Goal: Information Seeking & Learning: Understand process/instructions

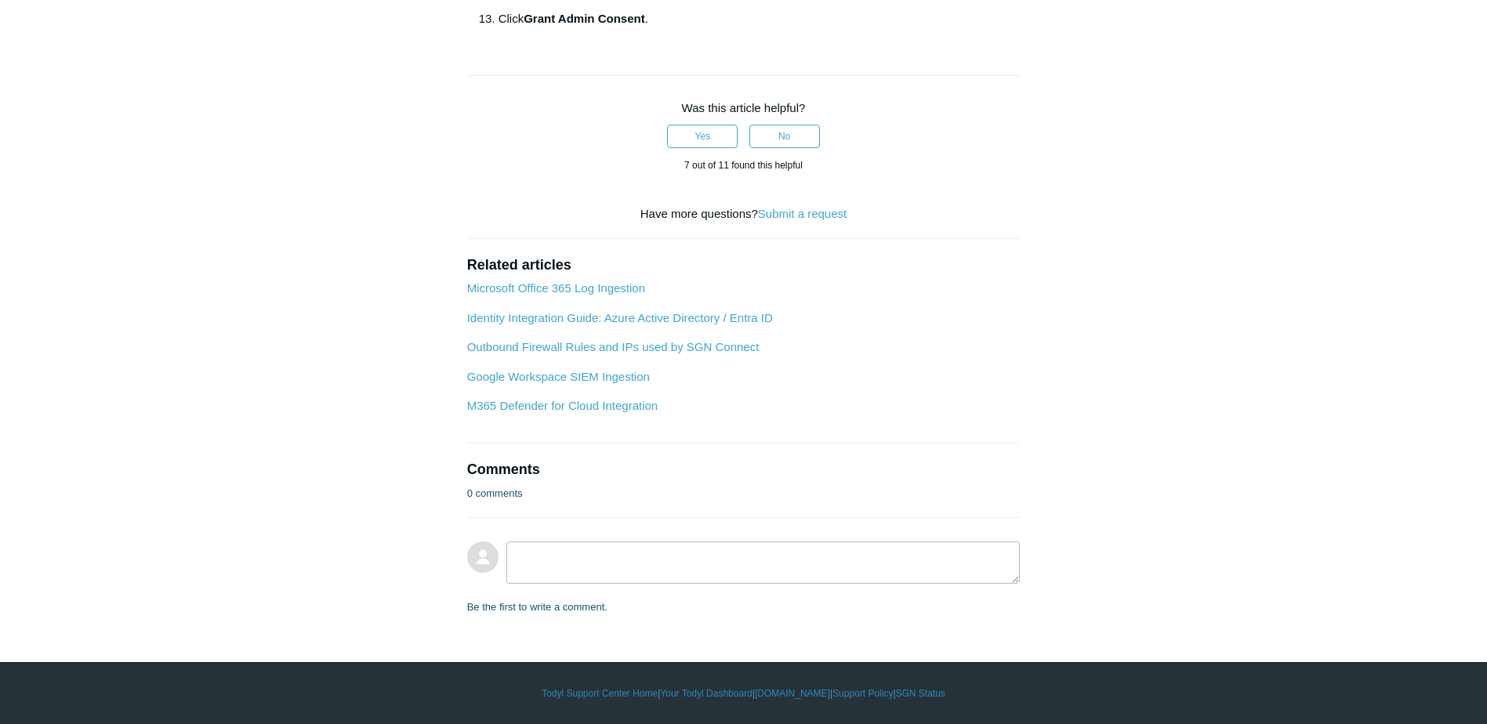
scroll to position [1567, 0]
drag, startPoint x: 636, startPoint y: 322, endPoint x: 770, endPoint y: 317, distance: 133.3
copy strong "User.ManageIdentities.All"
drag, startPoint x: 1003, startPoint y: 322, endPoint x: 798, endPoint y: 323, distance: 205.3
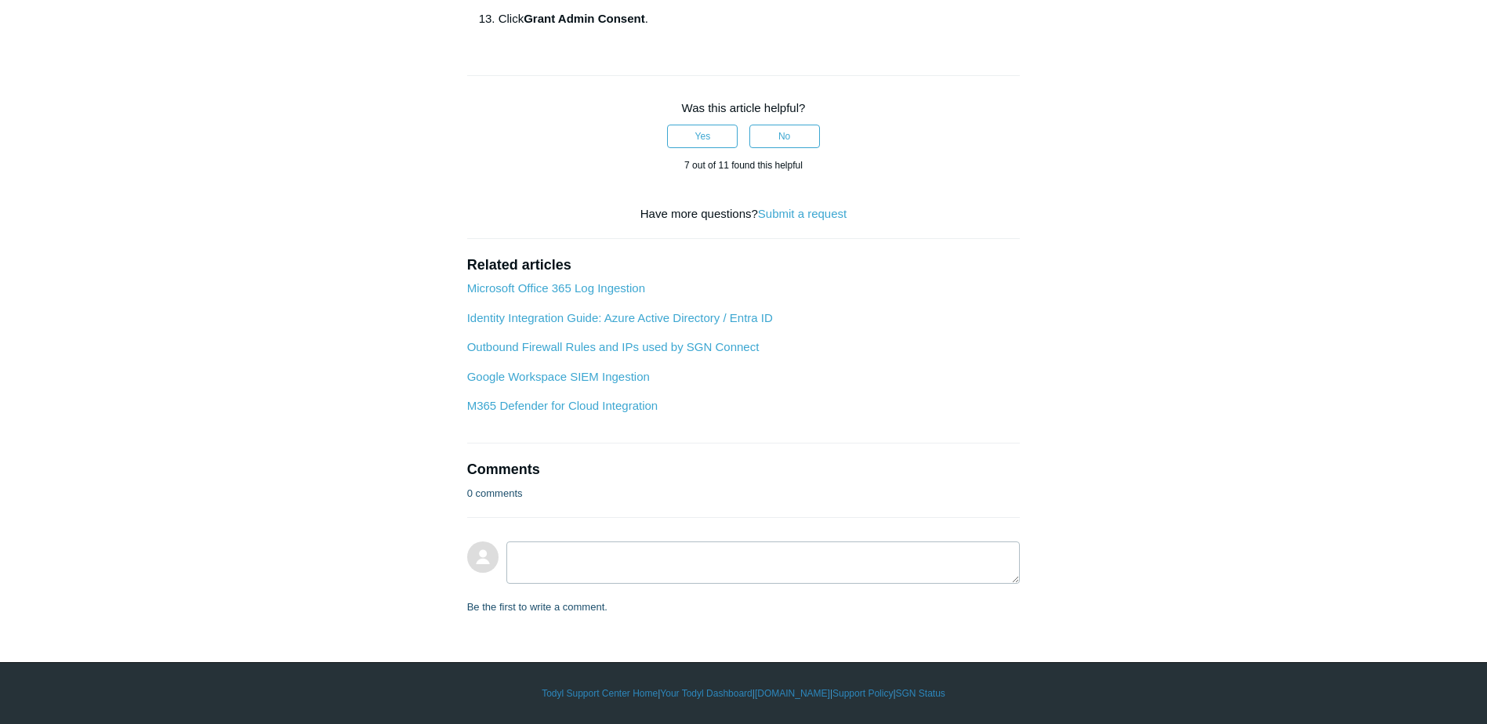
copy li "User.EnableDisableAccount.All ."
drag, startPoint x: 646, startPoint y: 340, endPoint x: 773, endPoint y: 334, distance: 127.1
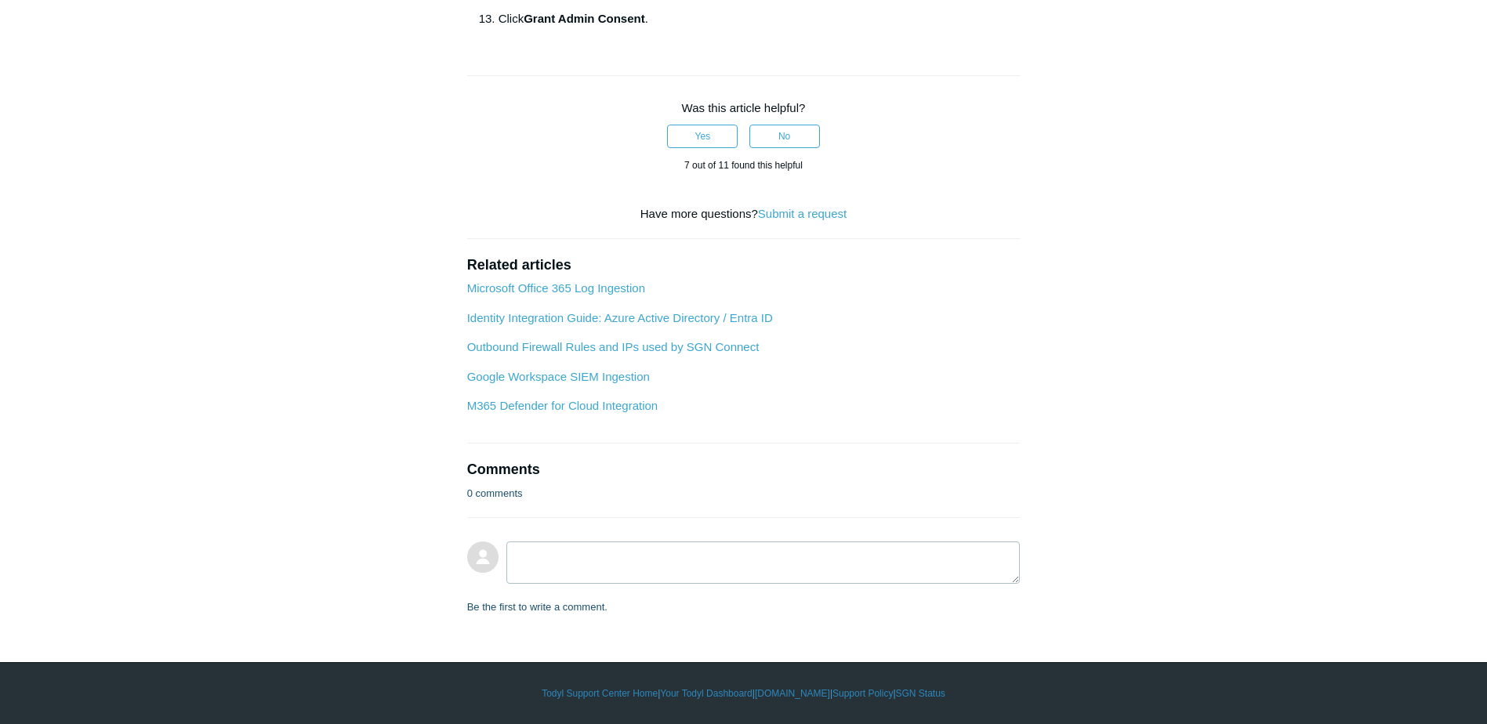
copy span "Directory.ReadWrite.All"
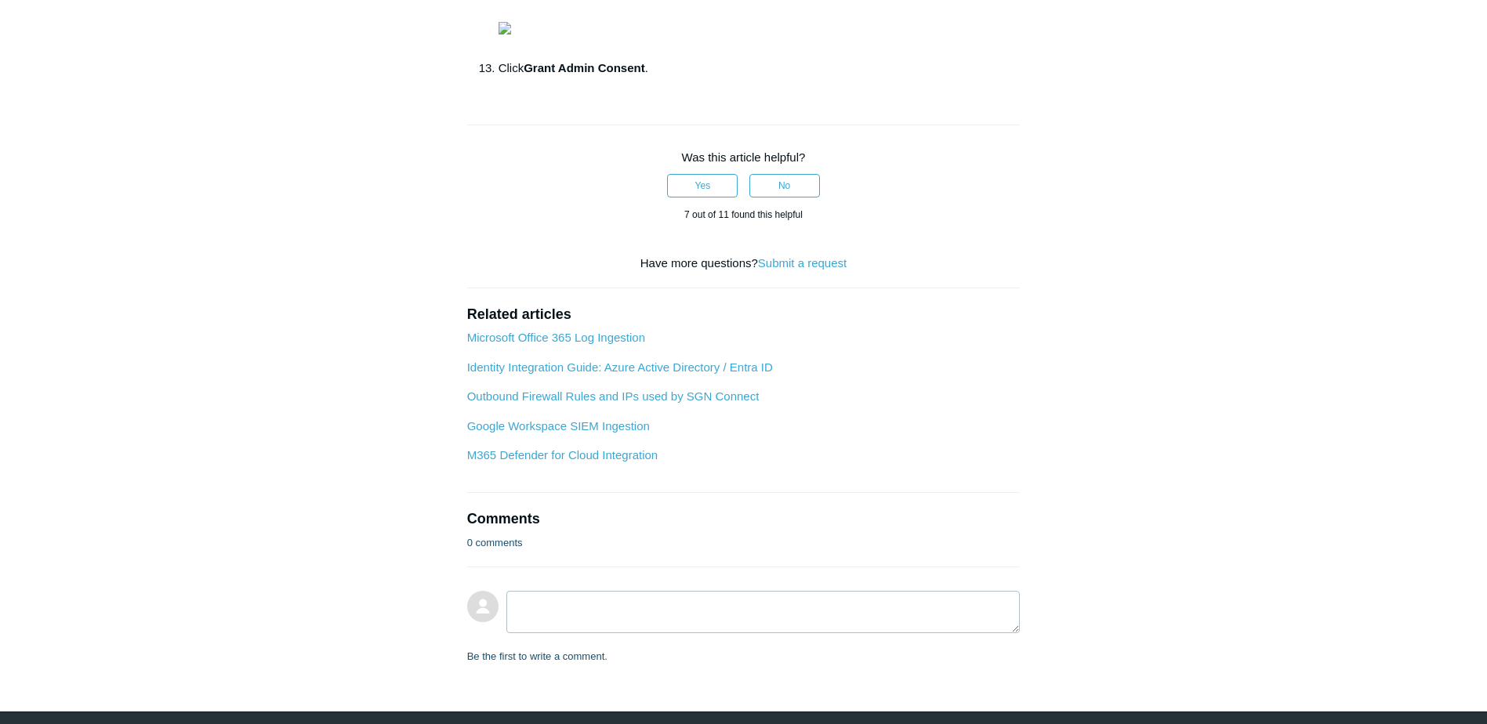
scroll to position [1254, 0]
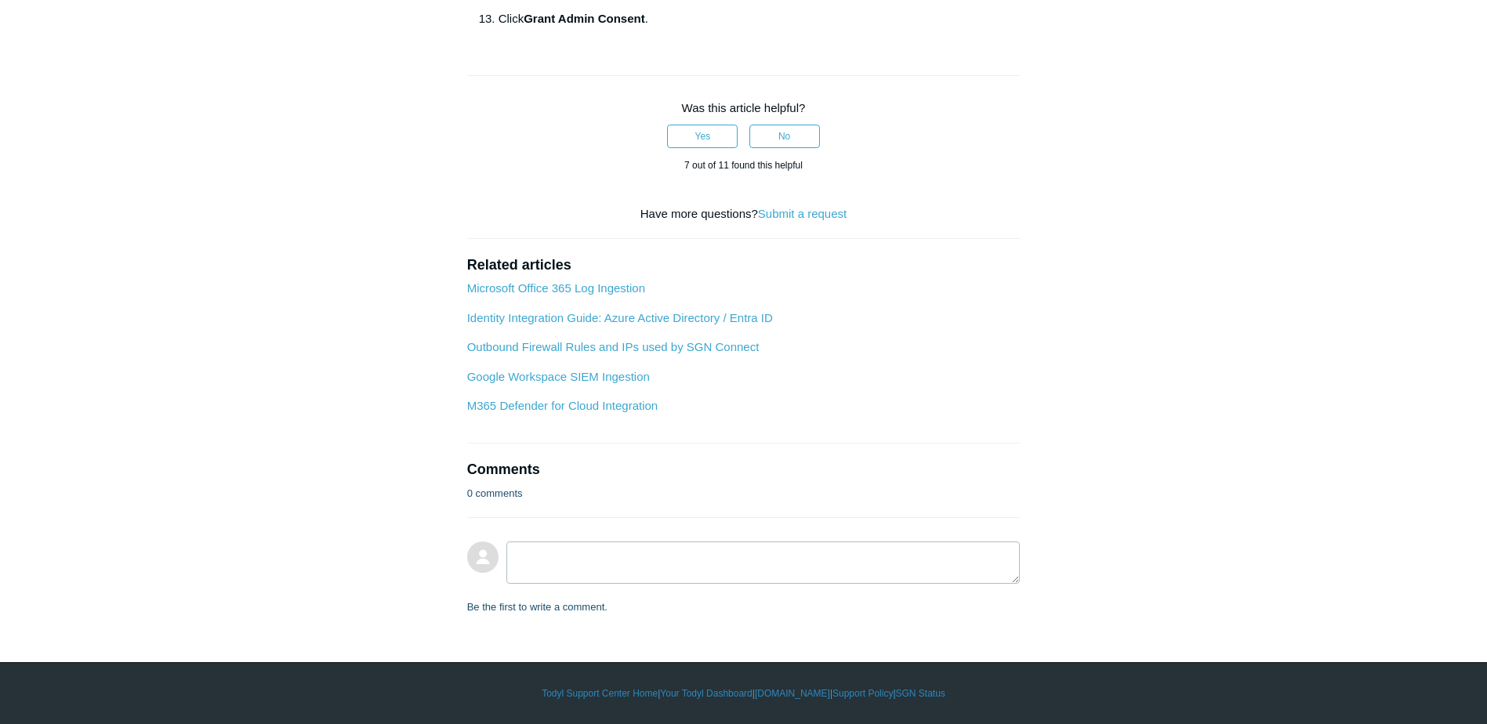
drag, startPoint x: 733, startPoint y: 218, endPoint x: 838, endPoint y: 219, distance: 105.0
drag, startPoint x: 838, startPoint y: 219, endPoint x: 826, endPoint y: 218, distance: 12.6
copy strong "User.ReadWrite.All"
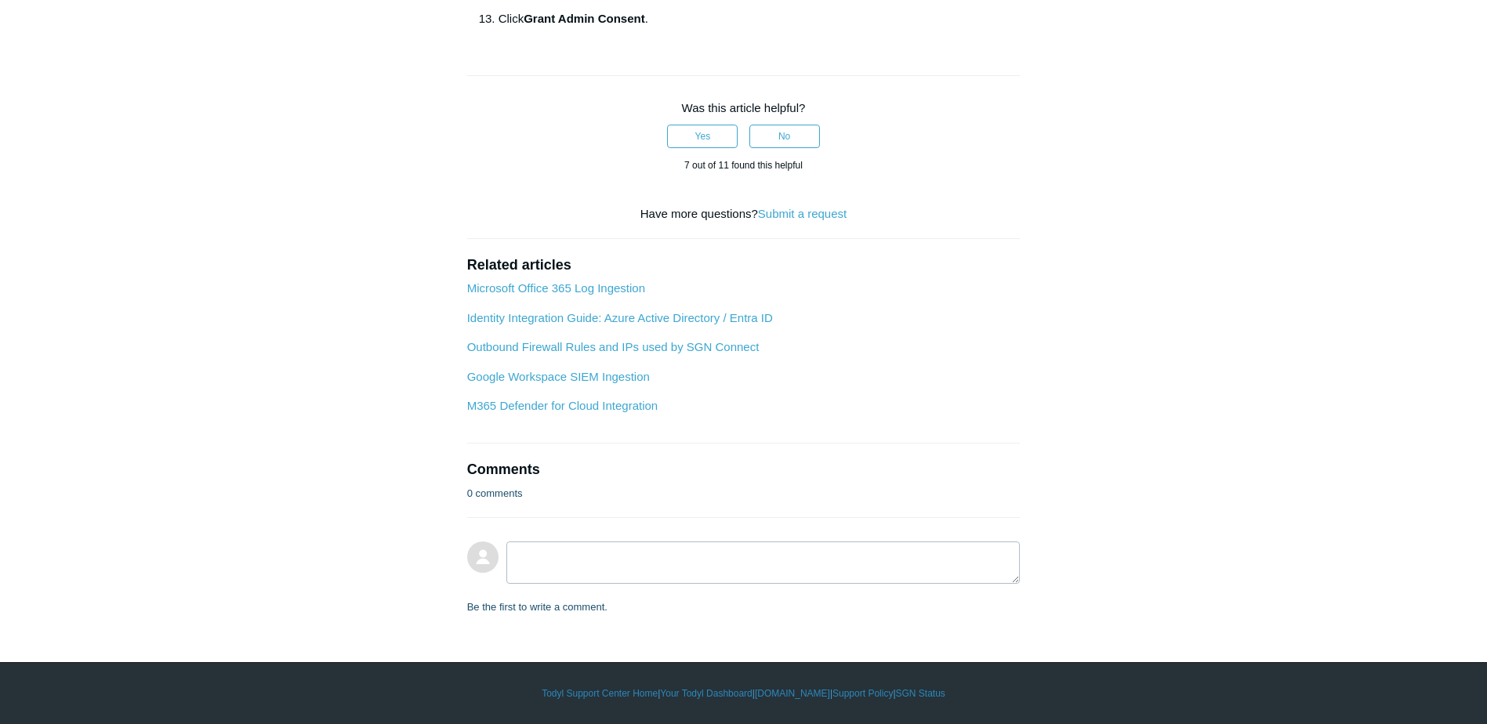
drag, startPoint x: 638, startPoint y: 320, endPoint x: 769, endPoint y: 327, distance: 131.1
copy strong "User.ManageIdentities.All"
drag, startPoint x: 798, startPoint y: 323, endPoint x: 969, endPoint y: 323, distance: 170.8
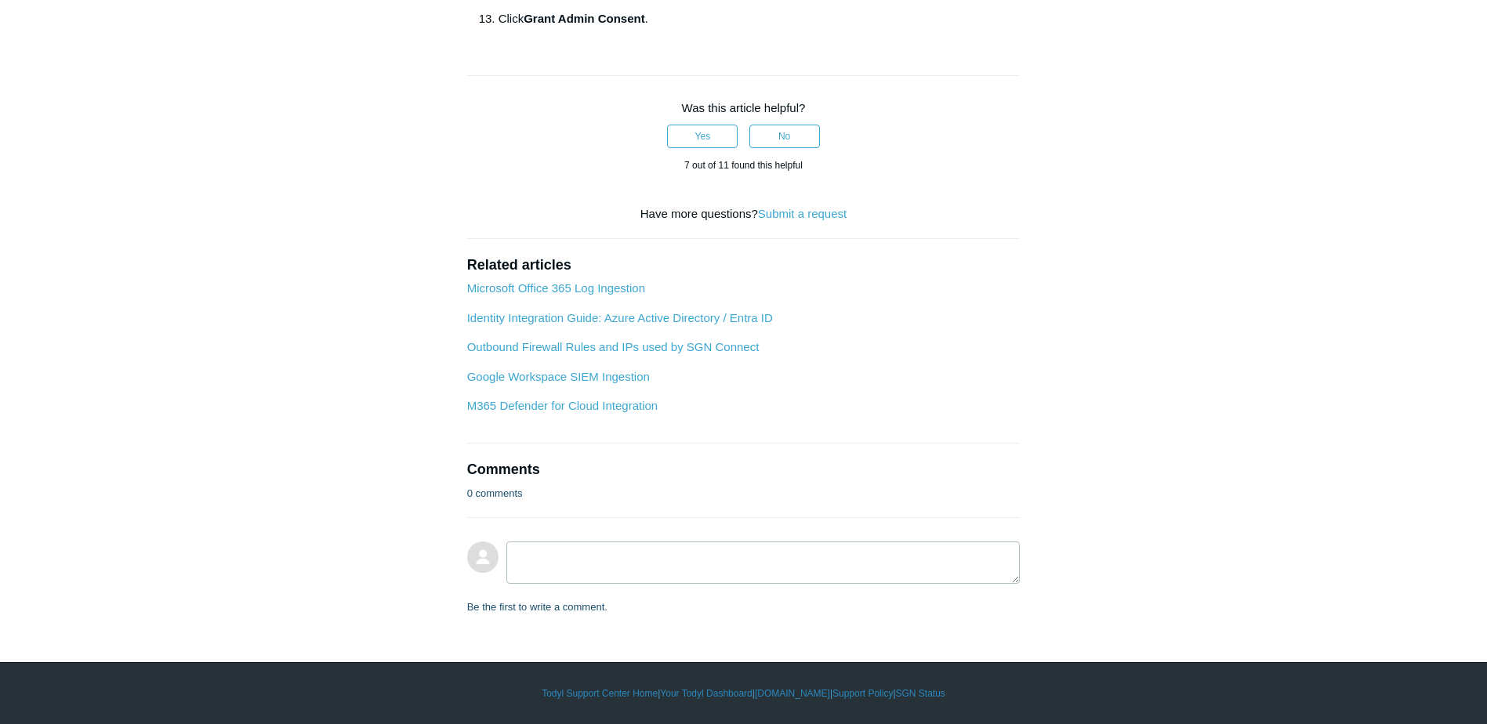
copy strong "User.EnableDisableAccount.All"
drag, startPoint x: 646, startPoint y: 342, endPoint x: 776, endPoint y: 347, distance: 129.4
copy span "Directory.ReadWrite.All"
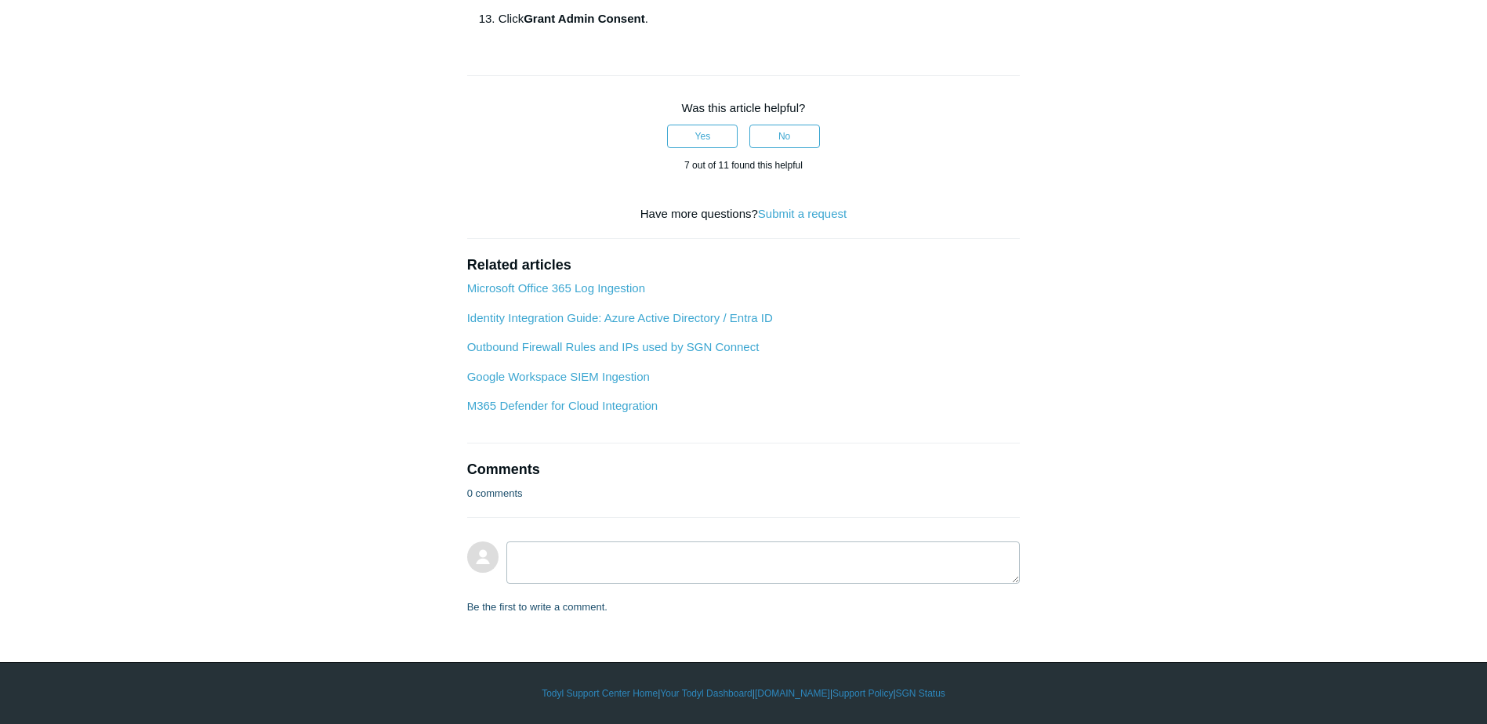
scroll to position [2429, 0]
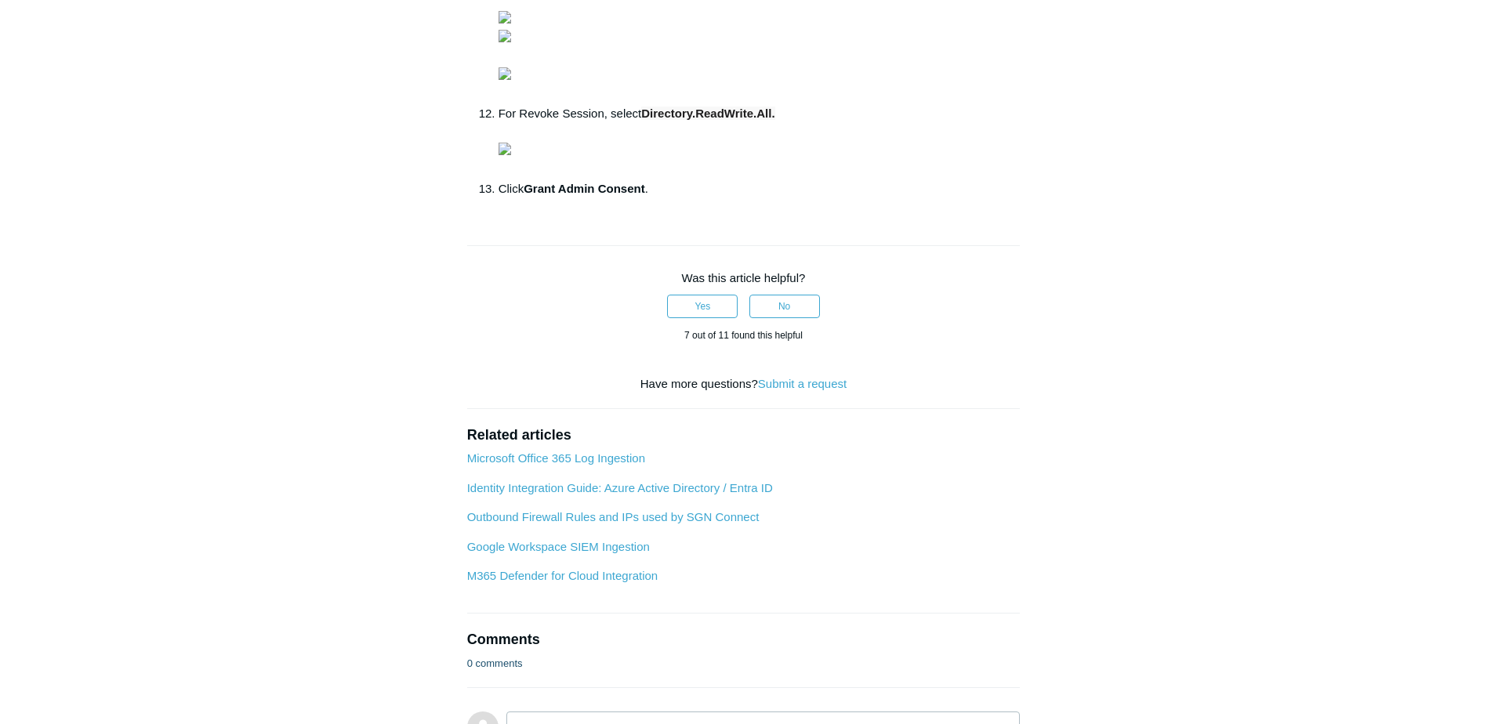
scroll to position [1175, 0]
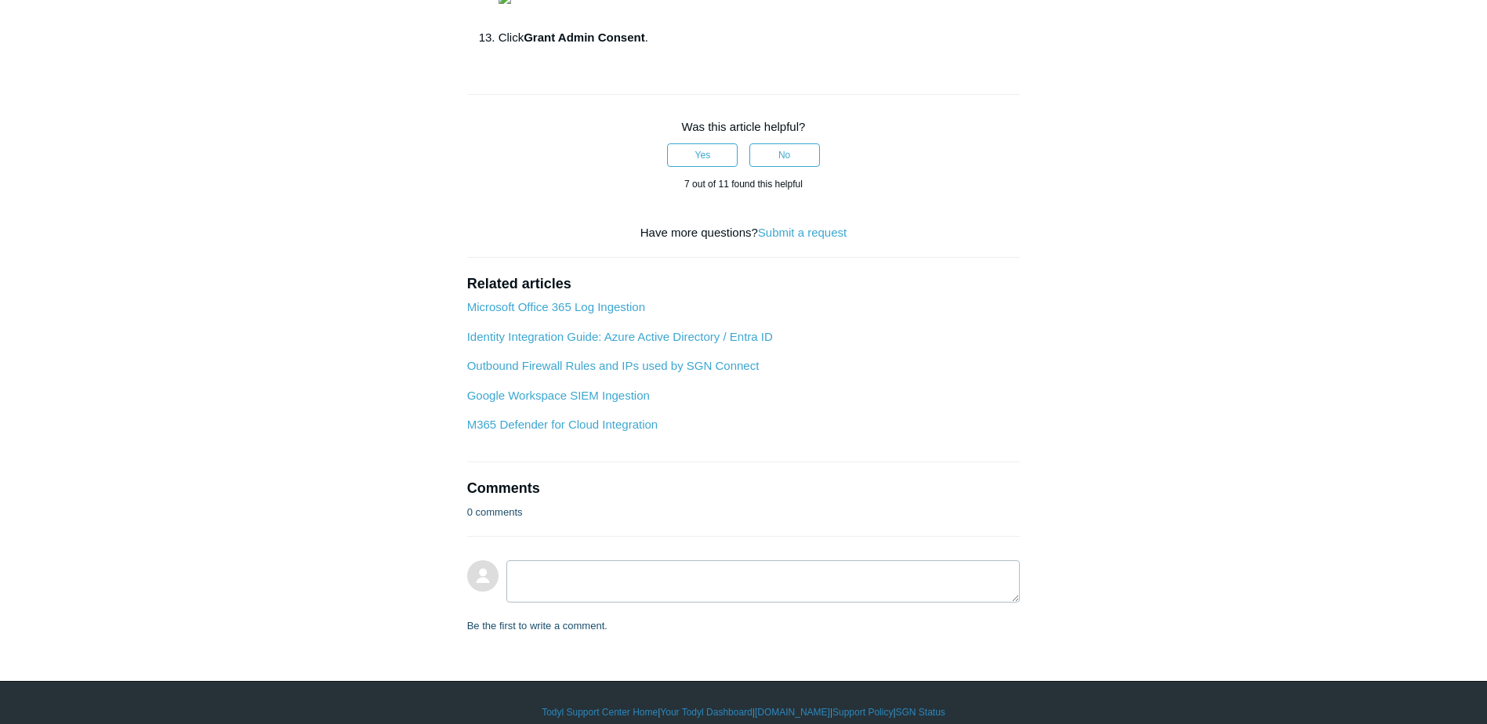
drag, startPoint x: 735, startPoint y: 295, endPoint x: 836, endPoint y: 295, distance: 101.1
copy strong "User.ReadWrite.All"
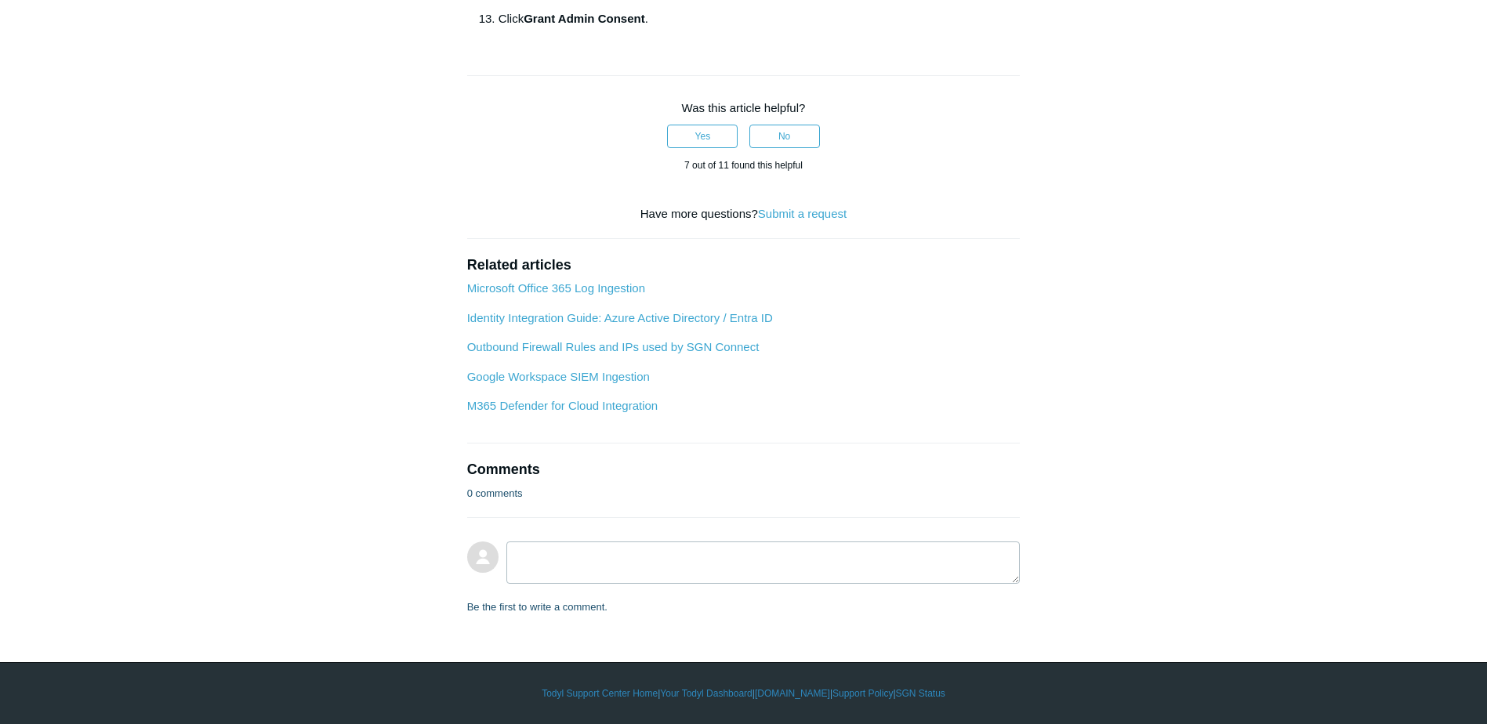
scroll to position [1646, 0]
drag, startPoint x: 627, startPoint y: 244, endPoint x: 769, endPoint y: 248, distance: 141.9
copy strong "User.ManageIdentities.All"
drag, startPoint x: 795, startPoint y: 246, endPoint x: 969, endPoint y: 247, distance: 174.0
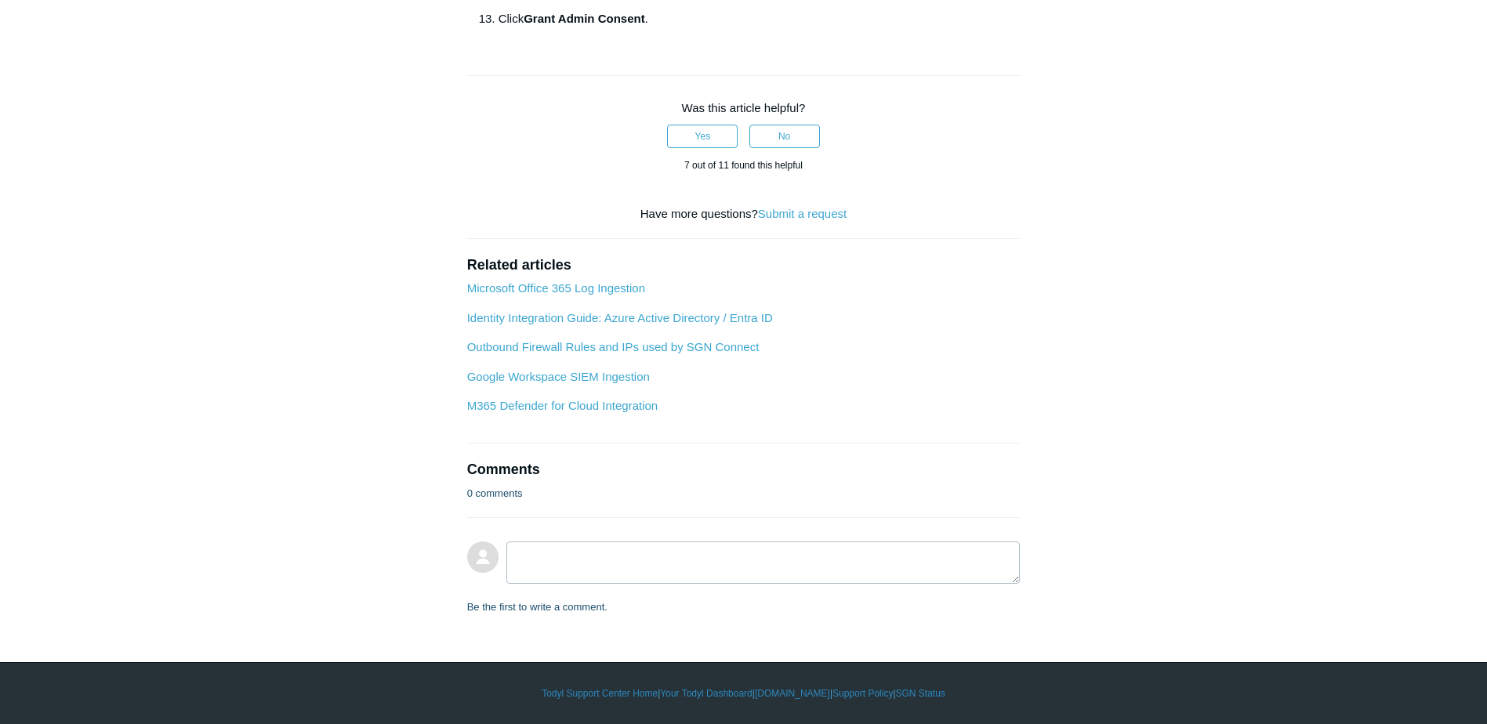
drag, startPoint x: 969, startPoint y: 247, endPoint x: 961, endPoint y: 246, distance: 8.7
copy strong "User.EnableDisableAccount.All"
drag, startPoint x: 646, startPoint y: 339, endPoint x: 774, endPoint y: 344, distance: 128.6
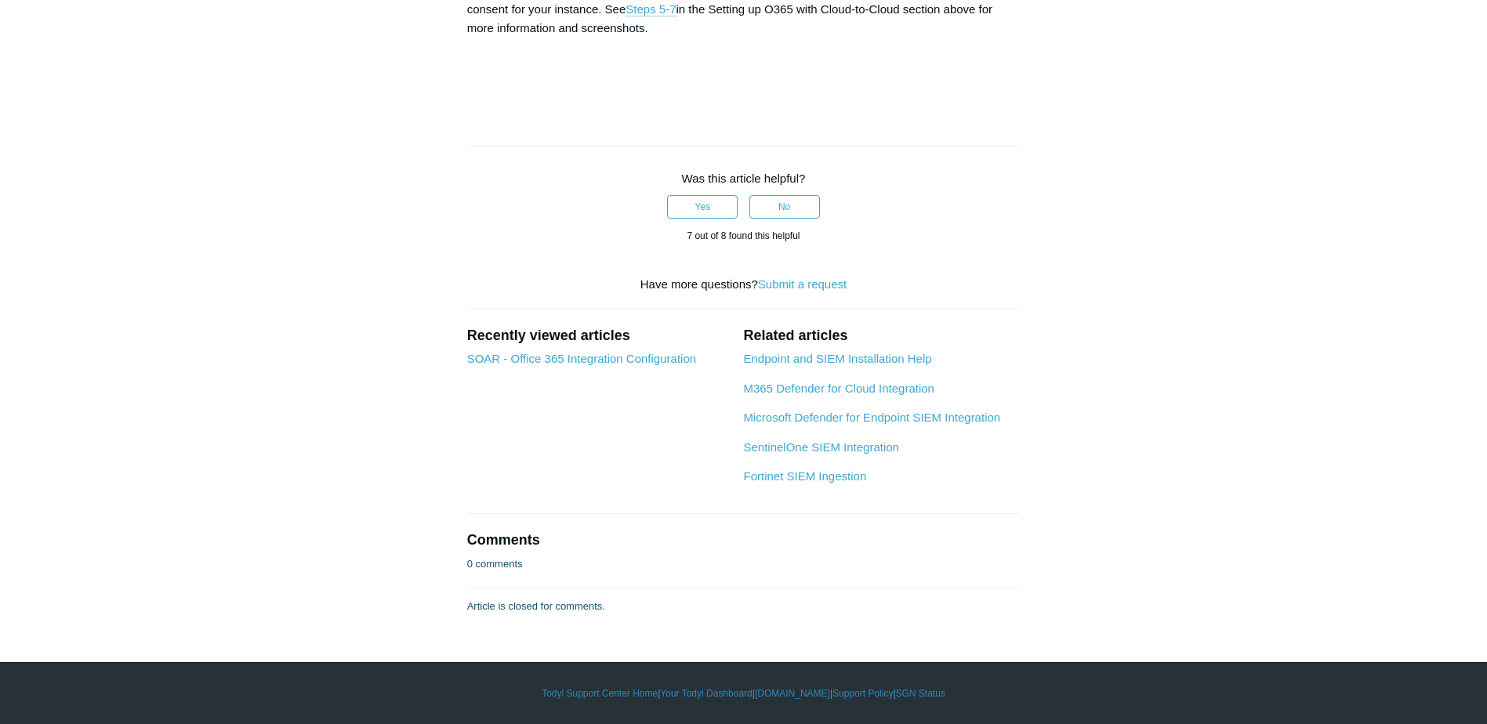
scroll to position [8256, 0]
